Goal: Information Seeking & Learning: Learn about a topic

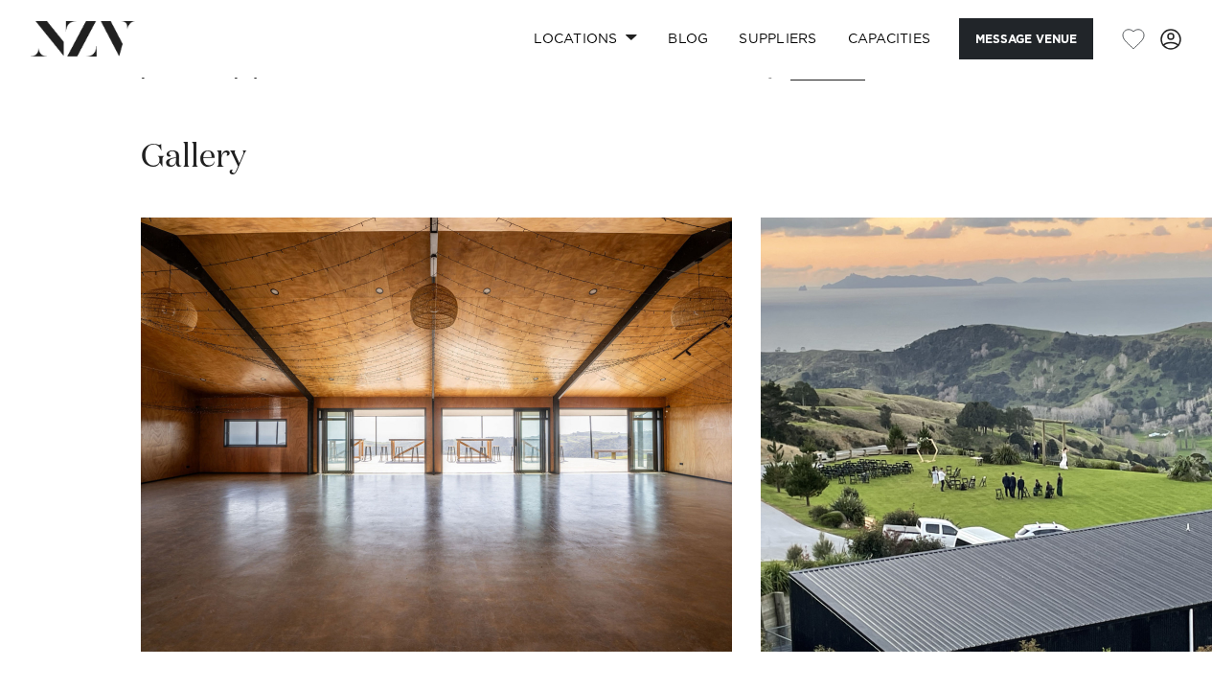
scroll to position [1962, 0]
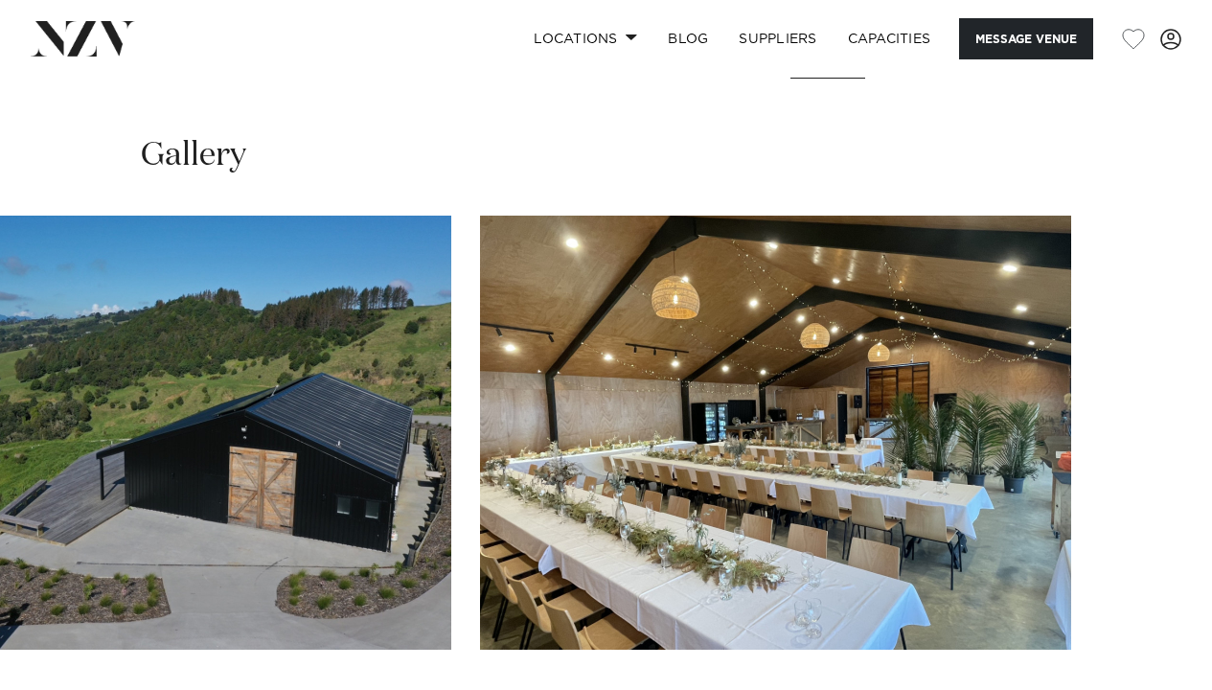
click at [661, 628] on swiper-container at bounding box center [606, 479] width 1212 height 526
